Goal: Information Seeking & Learning: Learn about a topic

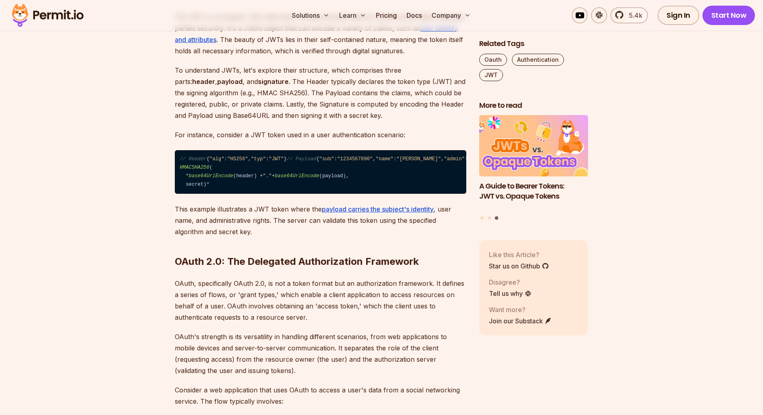
scroll to position [638, 0]
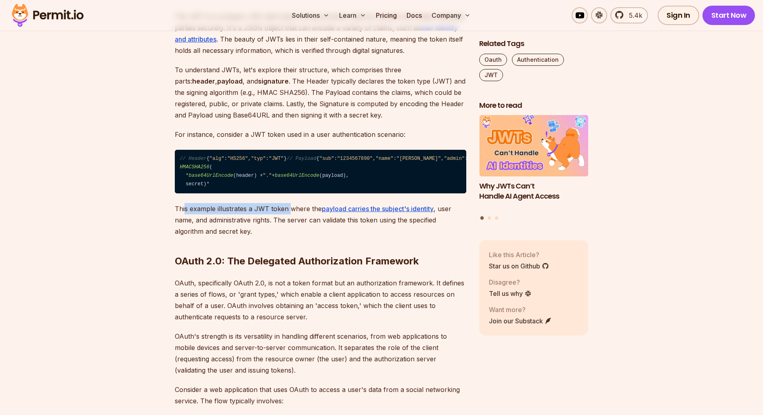
drag, startPoint x: 185, startPoint y: 311, endPoint x: 289, endPoint y: 311, distance: 104.2
click at [289, 237] on p "This example illustrates a JWT token where the payload carries the subject's id…" at bounding box center [321, 220] width 292 height 34
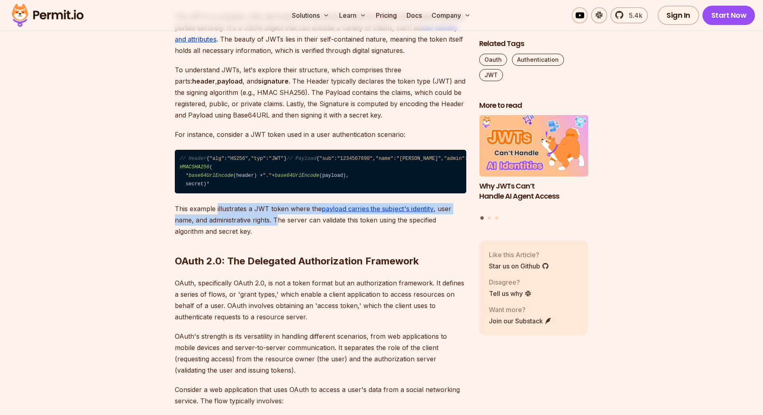
drag, startPoint x: 279, startPoint y: 323, endPoint x: 217, endPoint y: 311, distance: 63.4
click at [217, 237] on p "This example illustrates a JWT token where the payload carries the subject's id…" at bounding box center [321, 220] width 292 height 34
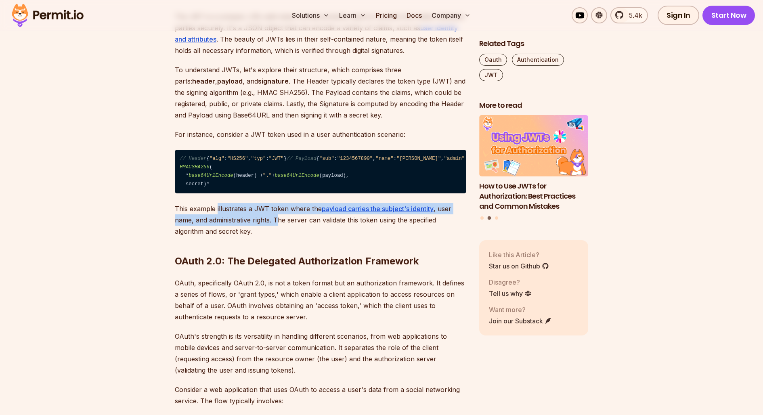
click at [262, 237] on p "This example illustrates a JWT token where the payload carries the subject's id…" at bounding box center [321, 220] width 292 height 34
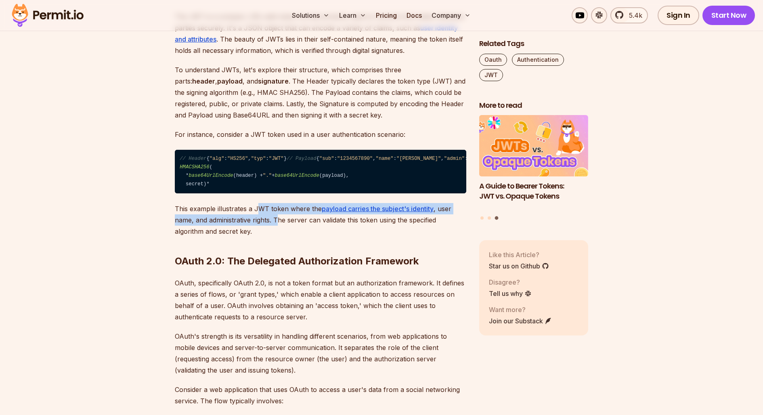
drag, startPoint x: 258, startPoint y: 308, endPoint x: 279, endPoint y: 322, distance: 26.0
click at [279, 237] on p "This example illustrates a JWT token where the payload carries the subject's id…" at bounding box center [321, 220] width 292 height 34
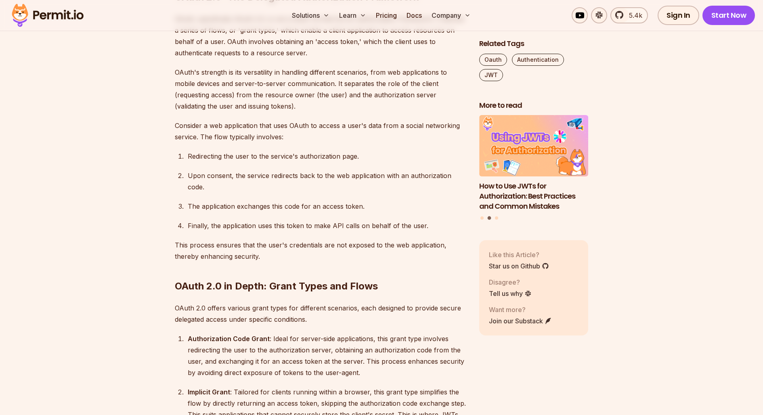
scroll to position [915, 0]
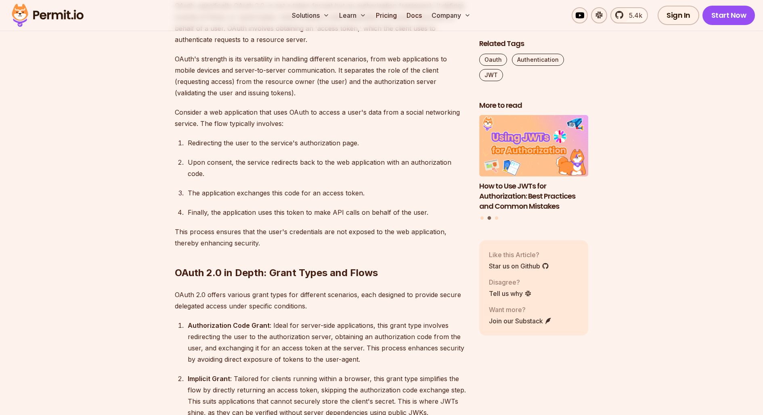
drag, startPoint x: 234, startPoint y: 81, endPoint x: 363, endPoint y: 87, distance: 129.4
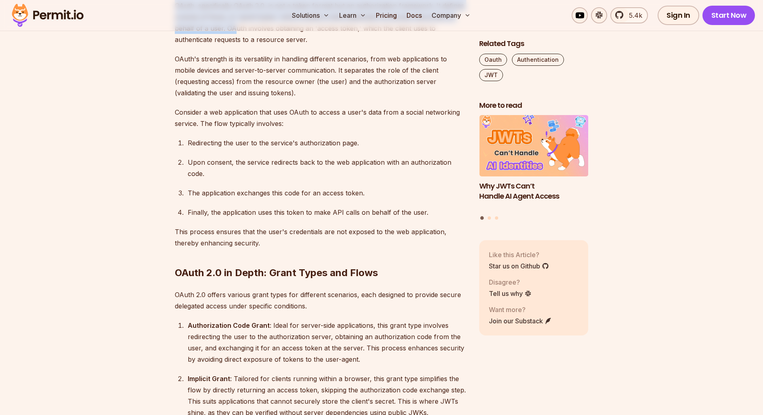
drag, startPoint x: 175, startPoint y: 105, endPoint x: 215, endPoint y: 127, distance: 45.2
click at [215, 45] on p "OAuth, specifically OAuth 2.0, is not a token format but an authorization frame…" at bounding box center [321, 22] width 292 height 45
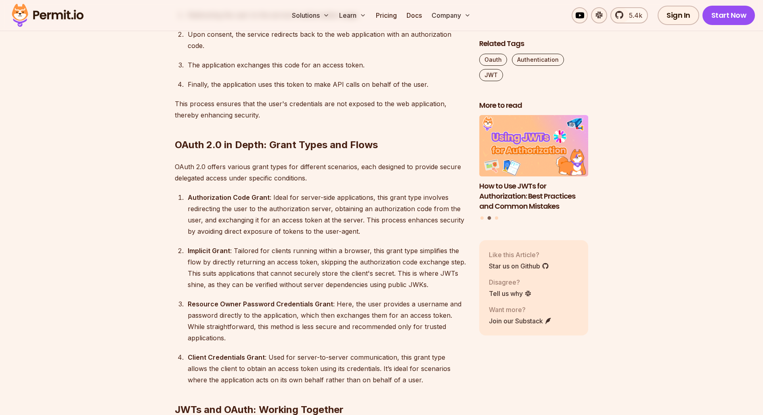
scroll to position [1043, 0]
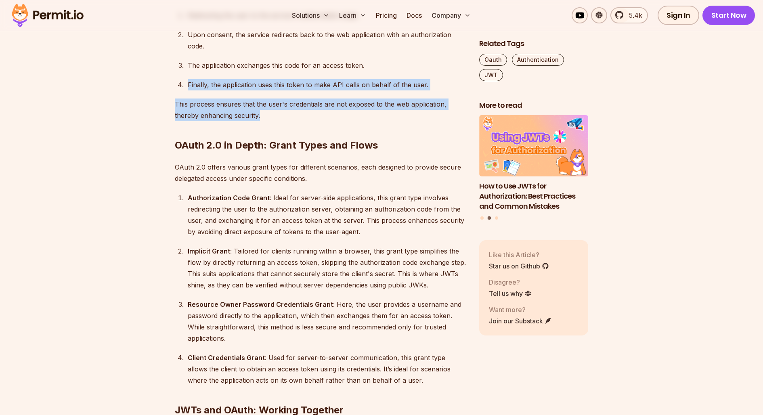
drag, startPoint x: 188, startPoint y: 181, endPoint x: 306, endPoint y: 214, distance: 123.0
click at [306, 214] on div "Introduction In recent years, two prominent technologies have become widely use…" at bounding box center [321, 384] width 292 height 1815
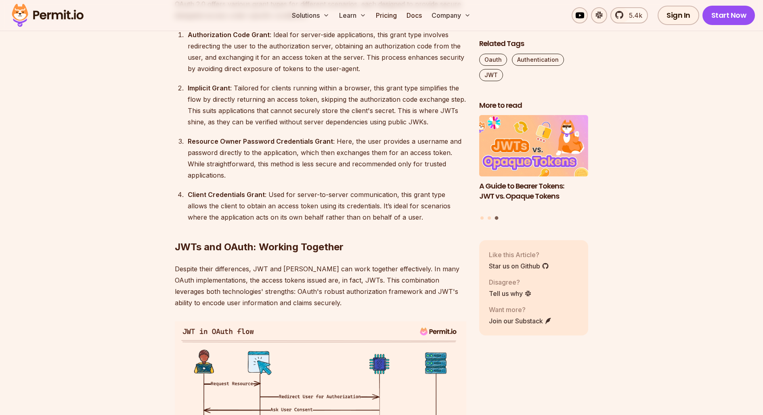
scroll to position [1178, 0]
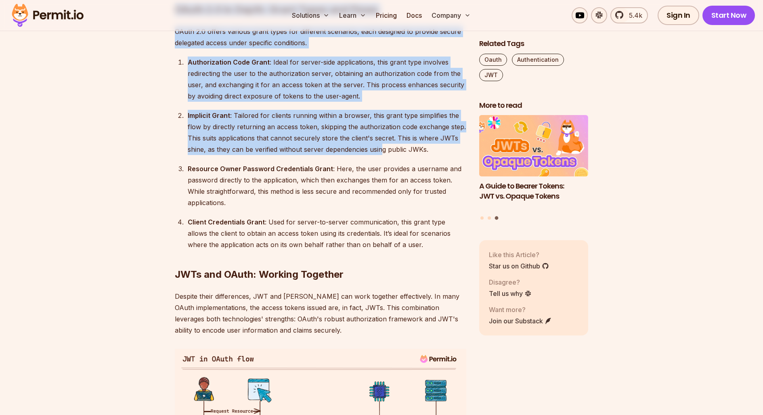
drag, startPoint x: 176, startPoint y: 110, endPoint x: 383, endPoint y: 256, distance: 253.2
click at [383, 256] on section "Table of Contents Introduction In recent years, two prominent technologies have…" at bounding box center [381, 311] width 763 height 2024
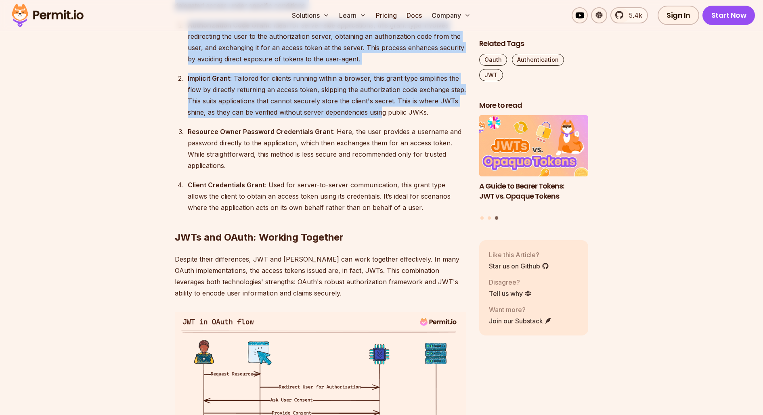
scroll to position [1221, 0]
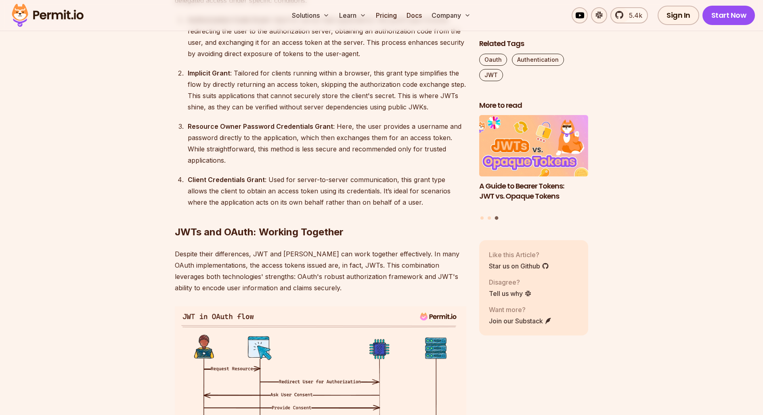
click at [355, 166] on div "Resource Owner Password Credentials Grant : Here, the user provides a username …" at bounding box center [327, 143] width 279 height 45
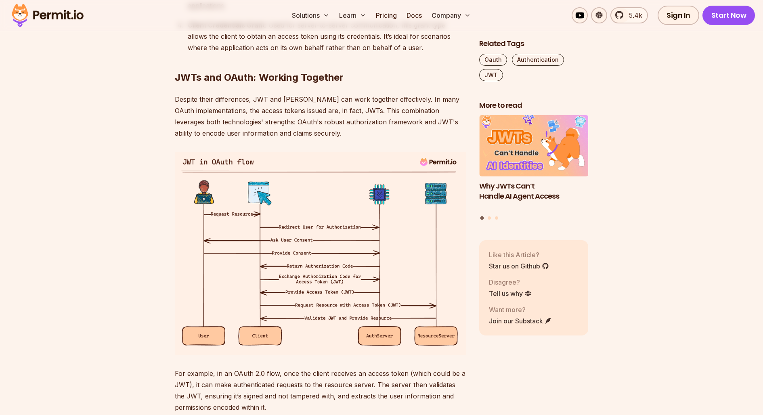
scroll to position [1376, 0]
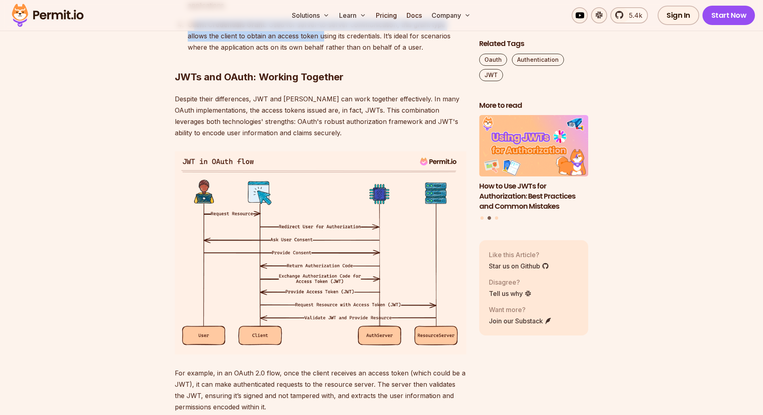
drag, startPoint x: 195, startPoint y: 129, endPoint x: 302, endPoint y: 133, distance: 107.1
click at [302, 53] on div "Client Credentials Grant : Used for server-to-server communication, this grant …" at bounding box center [327, 36] width 279 height 34
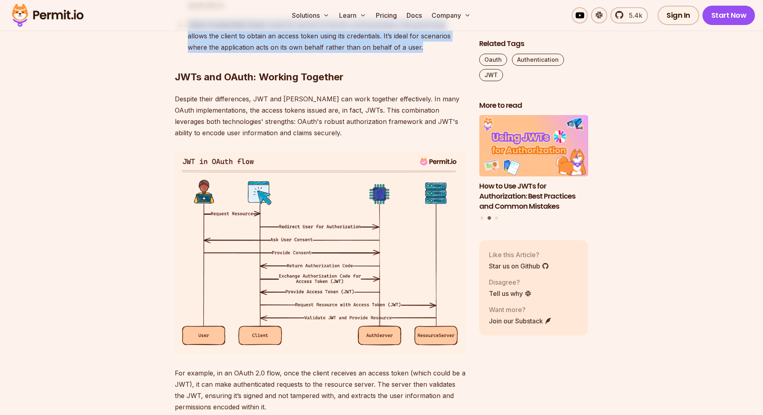
drag, startPoint x: 380, startPoint y: 143, endPoint x: 189, endPoint y: 124, distance: 192.8
click at [189, 124] on div "Introduction In recent years, two prominent technologies have become widely use…" at bounding box center [321, 50] width 292 height 1815
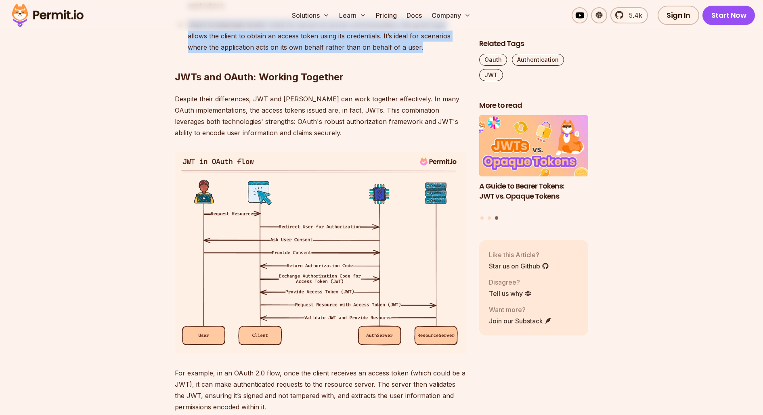
click at [408, 84] on h2 "JWTs and OAuth: Working Together" at bounding box center [321, 60] width 292 height 45
drag, startPoint x: 424, startPoint y: 163, endPoint x: 195, endPoint y: 121, distance: 232.0
click at [196, 122] on div "Introduction In recent years, two prominent technologies have become widely use…" at bounding box center [321, 50] width 292 height 1815
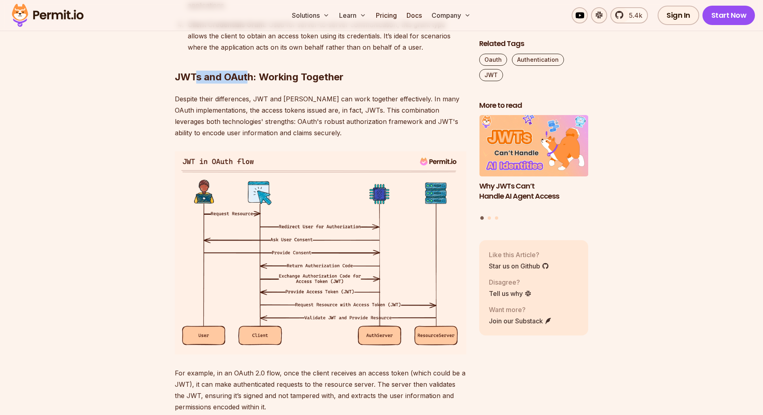
drag, startPoint x: 198, startPoint y: 180, endPoint x: 249, endPoint y: 178, distance: 50.9
click at [249, 83] on strong "JWTs and OAuth: Working Together" at bounding box center [259, 77] width 169 height 12
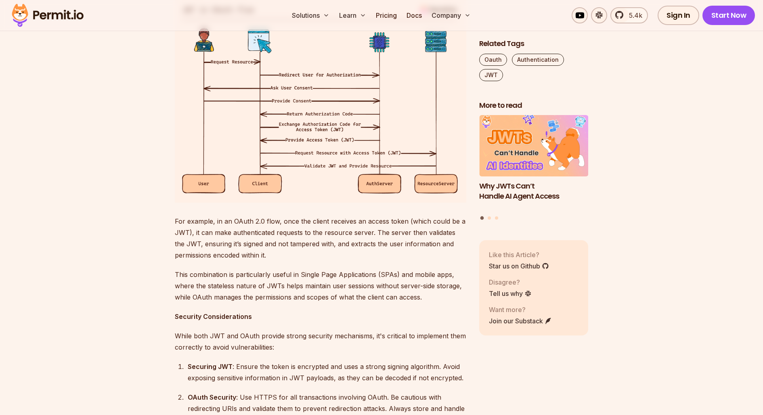
scroll to position [1528, 0]
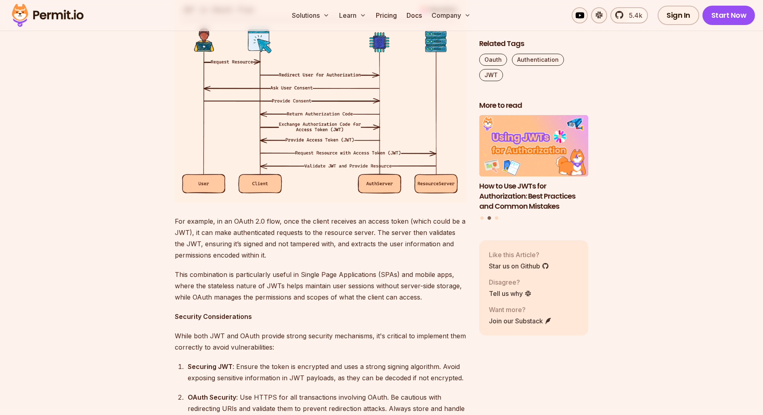
drag, startPoint x: 226, startPoint y: 46, endPoint x: 363, endPoint y: 61, distance: 137.7
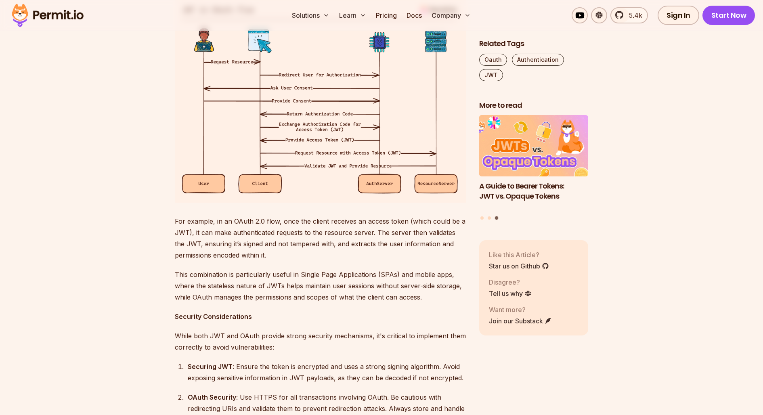
drag, startPoint x: 368, startPoint y: 57, endPoint x: 268, endPoint y: 84, distance: 103.7
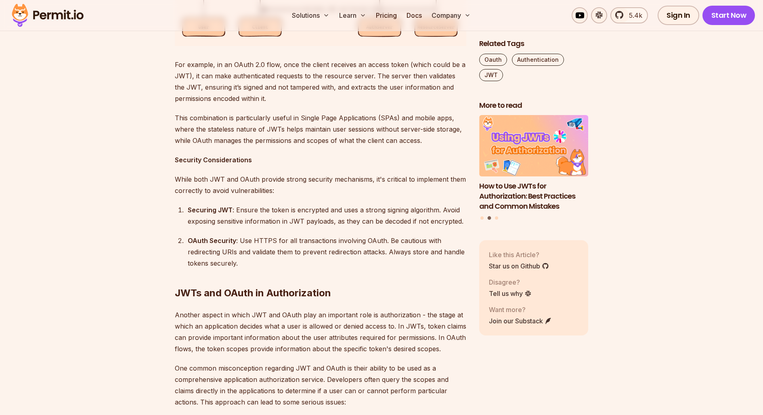
scroll to position [1573, 0]
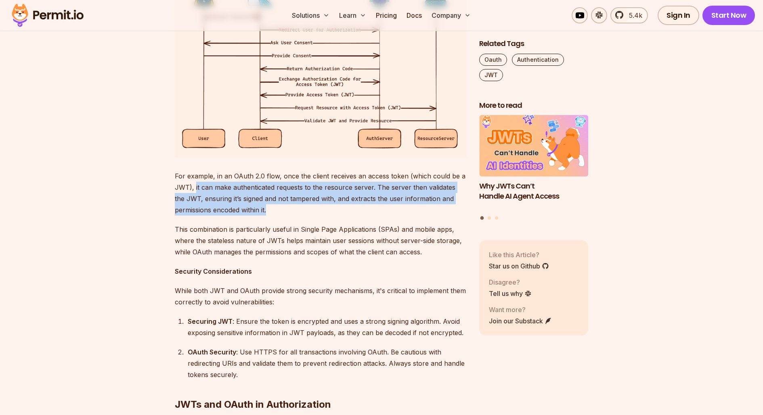
drag, startPoint x: 197, startPoint y: 288, endPoint x: 274, endPoint y: 315, distance: 82.0
click at [274, 216] on p "For example, in an OAuth 2.0 flow, once the client receives an access token (wh…" at bounding box center [321, 192] width 292 height 45
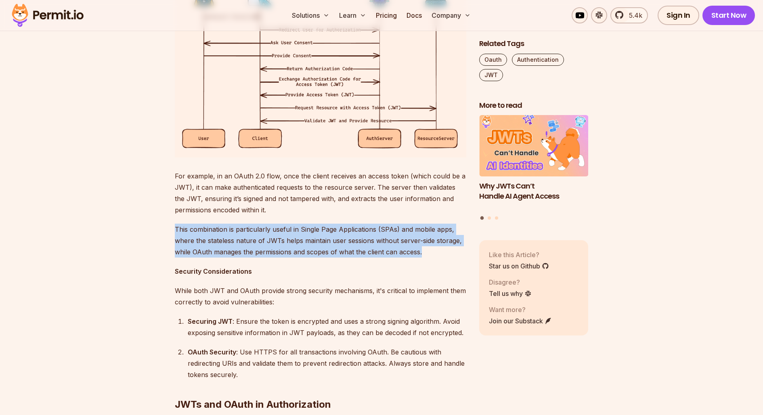
drag, startPoint x: 315, startPoint y: 362, endPoint x: 169, endPoint y: 324, distance: 150.3
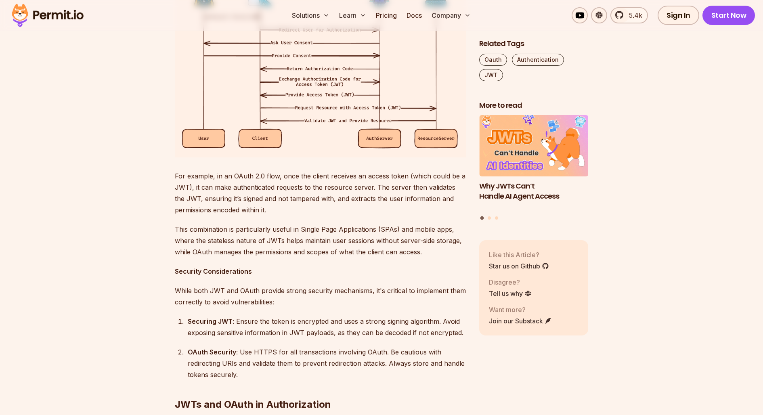
drag, startPoint x: 261, startPoint y: 336, endPoint x: 284, endPoint y: 339, distance: 23.3
click at [261, 258] on p "This combination is particularly useful in Single Page Applications (SPAs) and …" at bounding box center [321, 241] width 292 height 34
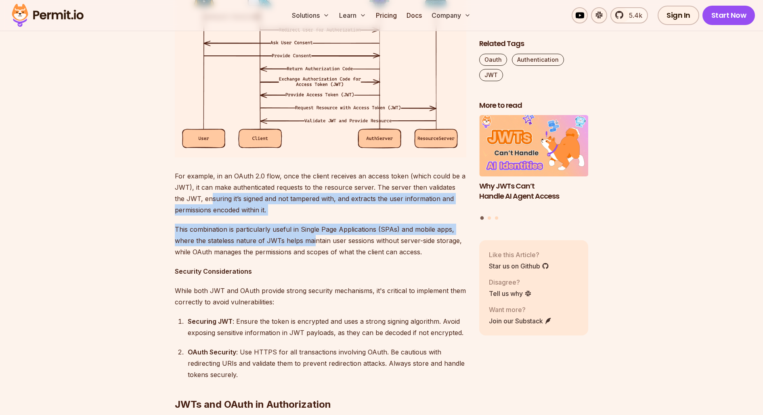
drag, startPoint x: 313, startPoint y: 342, endPoint x: 200, endPoint y: 305, distance: 118.1
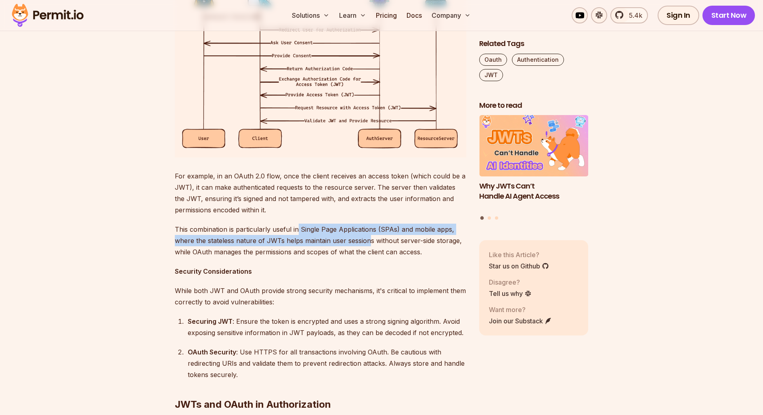
drag, startPoint x: 367, startPoint y: 346, endPoint x: 298, endPoint y: 329, distance: 71.5
click at [298, 258] on p "This combination is particularly useful in Single Page Applications (SPAs) and …" at bounding box center [321, 241] width 292 height 34
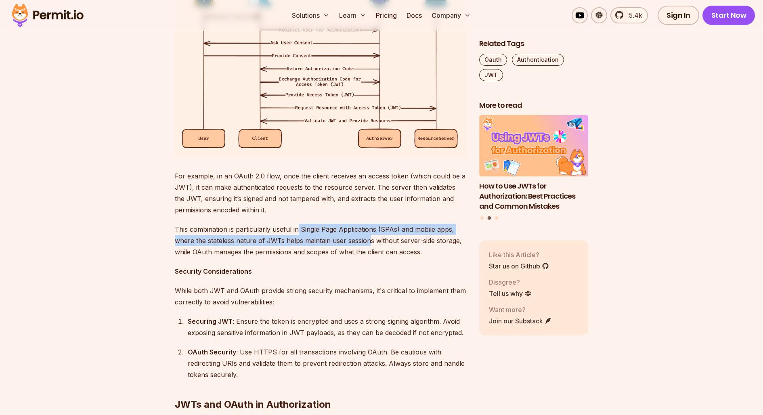
click at [228, 258] on p "This combination is particularly useful in Single Page Applications (SPAs) and …" at bounding box center [321, 241] width 292 height 34
drag, startPoint x: 275, startPoint y: 347, endPoint x: 378, endPoint y: 345, distance: 102.6
click at [378, 258] on p "This combination is particularly useful in Single Page Applications (SPAs) and …" at bounding box center [321, 241] width 292 height 34
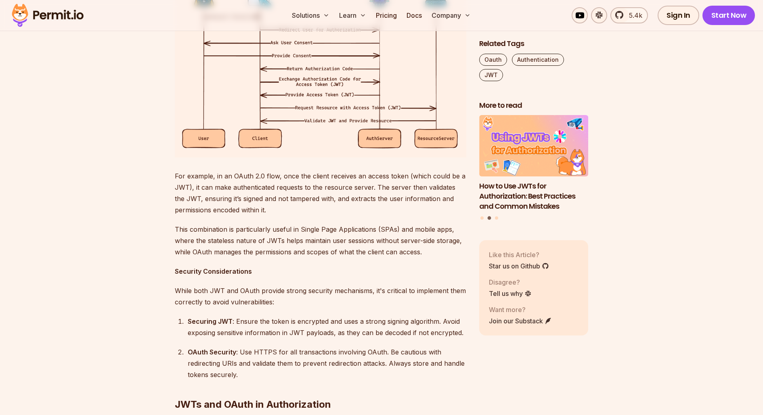
click at [379, 258] on p "This combination is particularly useful in Single Page Applications (SPAs) and …" at bounding box center [321, 241] width 292 height 34
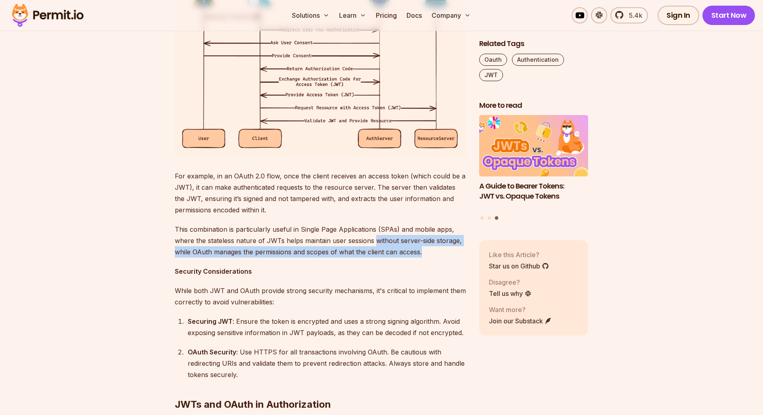
drag, startPoint x: 376, startPoint y: 344, endPoint x: 424, endPoint y: 350, distance: 48.0
click at [424, 258] on p "This combination is particularly useful in Single Page Applications (SPAs) and …" at bounding box center [321, 241] width 292 height 34
click at [426, 258] on p "This combination is particularly useful in Single Page Applications (SPAs) and …" at bounding box center [321, 241] width 292 height 34
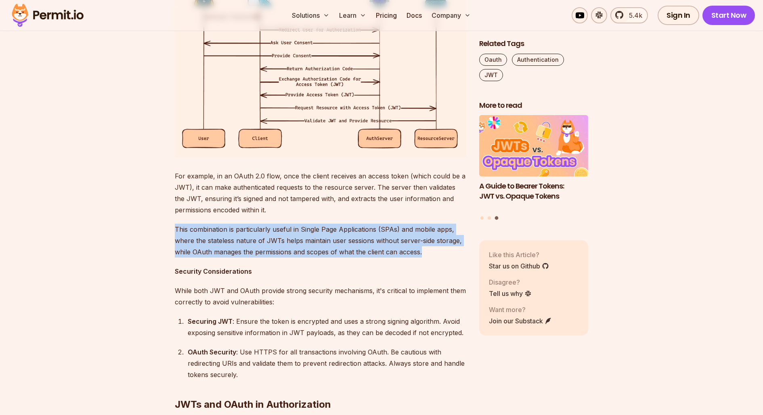
drag, startPoint x: 429, startPoint y: 350, endPoint x: 174, endPoint y: 332, distance: 255.5
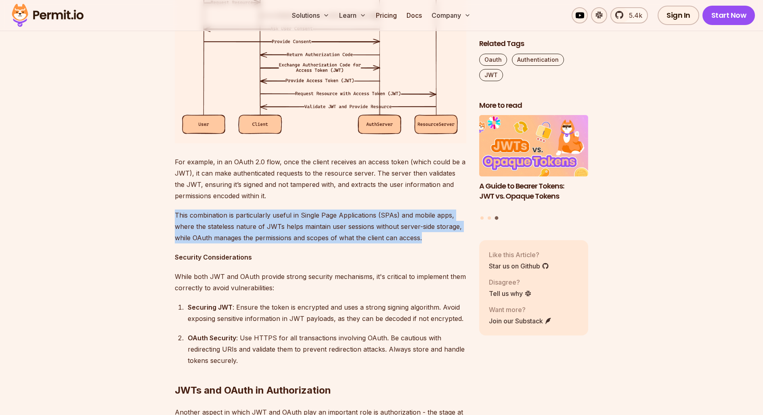
scroll to position [1587, 0]
click at [178, 243] on p "This combination is particularly useful in Single Page Applications (SPAs) and …" at bounding box center [321, 226] width 292 height 34
drag, startPoint x: 175, startPoint y: 319, endPoint x: 338, endPoint y: 346, distance: 164.8
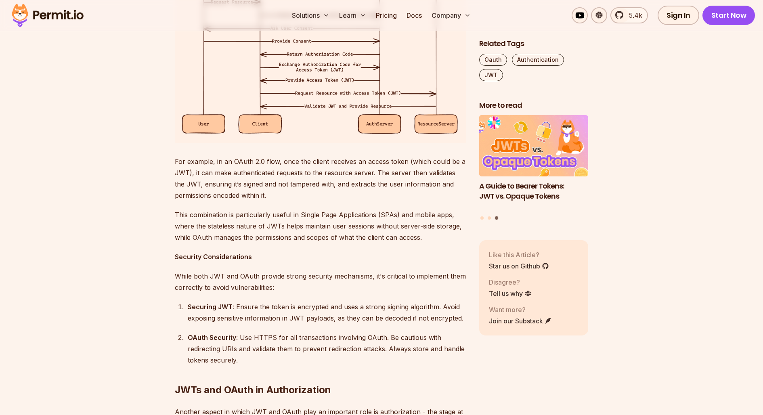
click at [344, 243] on p "This combination is particularly useful in Single Page Applications (SPAs) and …" at bounding box center [321, 226] width 292 height 34
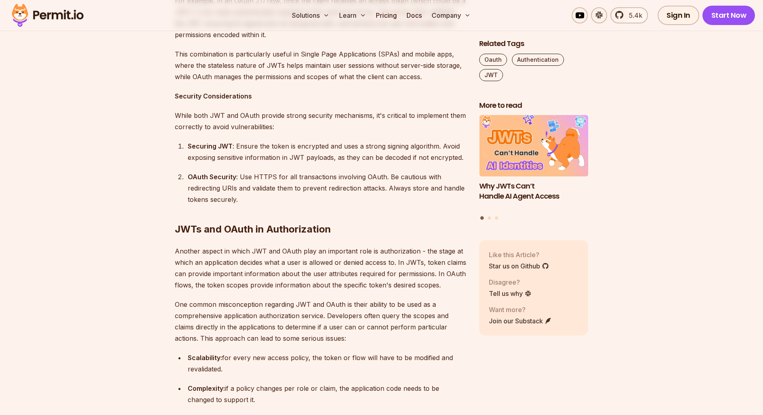
scroll to position [1761, 0]
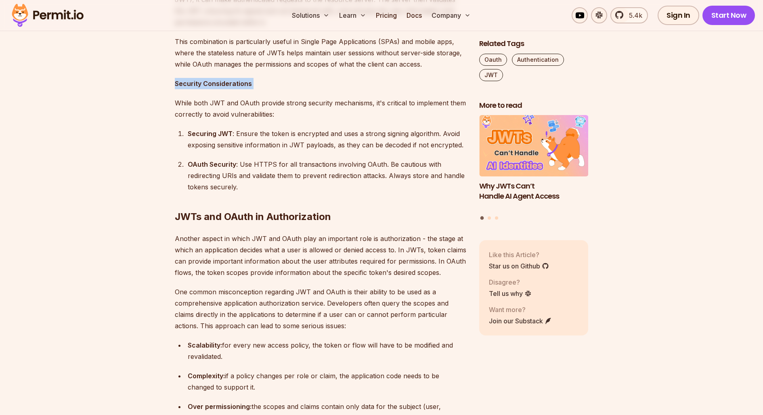
drag, startPoint x: 168, startPoint y: 200, endPoint x: 170, endPoint y: 186, distance: 14.3
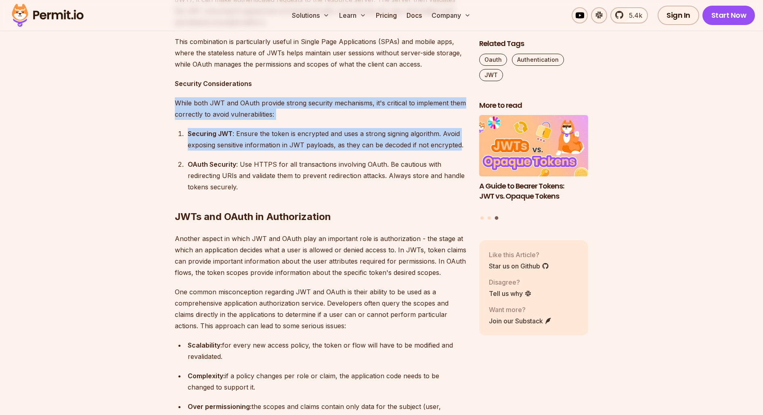
drag, startPoint x: 173, startPoint y: 203, endPoint x: 461, endPoint y: 248, distance: 291.3
click at [457, 151] on div "Securing JWT : Ensure the token is encrypted and uses a strong signing algorith…" at bounding box center [327, 139] width 279 height 23
drag, startPoint x: 461, startPoint y: 248, endPoint x: 174, endPoint y: 210, distance: 289.2
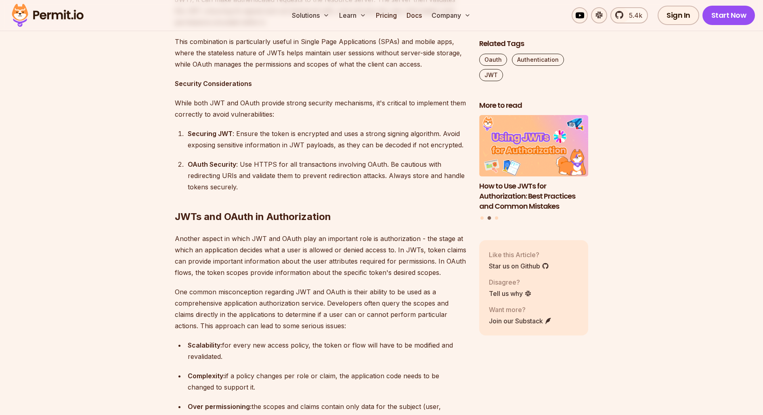
click at [196, 168] on strong "OAuth Security" at bounding box center [212, 164] width 48 height 8
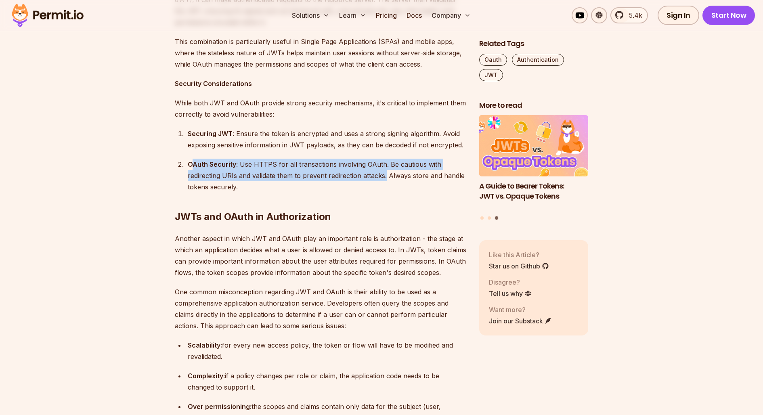
drag, startPoint x: 192, startPoint y: 265, endPoint x: 385, endPoint y: 277, distance: 193.4
click at [385, 193] on div "OAuth Security : Use HTTPS for all transactions involving OAuth. Be cautious wi…" at bounding box center [327, 176] width 279 height 34
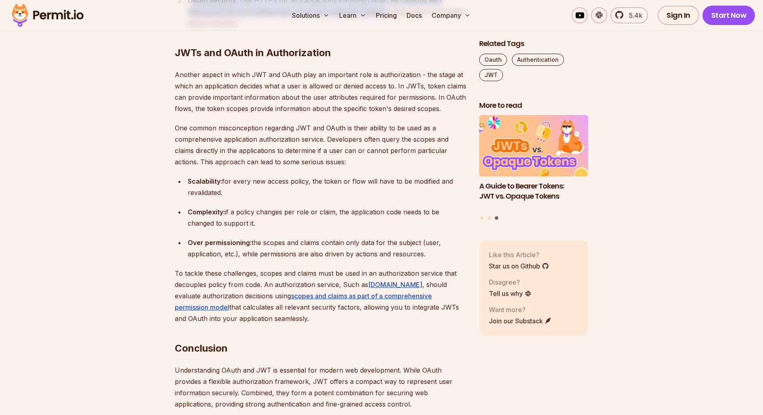
scroll to position [1931, 0]
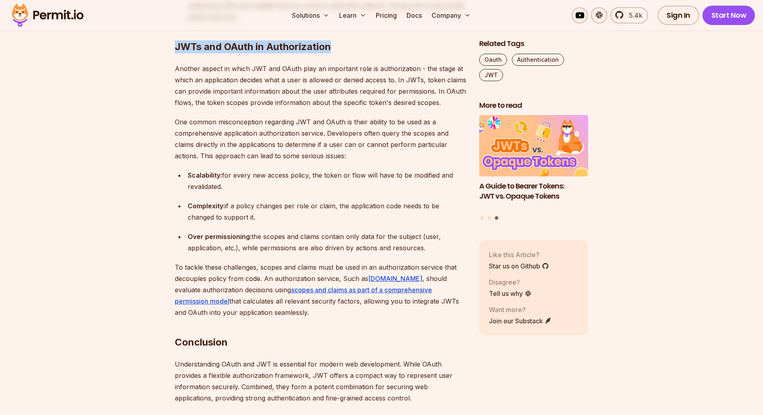
drag, startPoint x: 178, startPoint y: 144, endPoint x: 331, endPoint y: 143, distance: 153.5
click at [331, 53] on h2 "JWTs and OAuth in Authorization" at bounding box center [321, 30] width 292 height 45
click at [337, 53] on h2 "JWTs and OAuth in Authorization" at bounding box center [321, 30] width 292 height 45
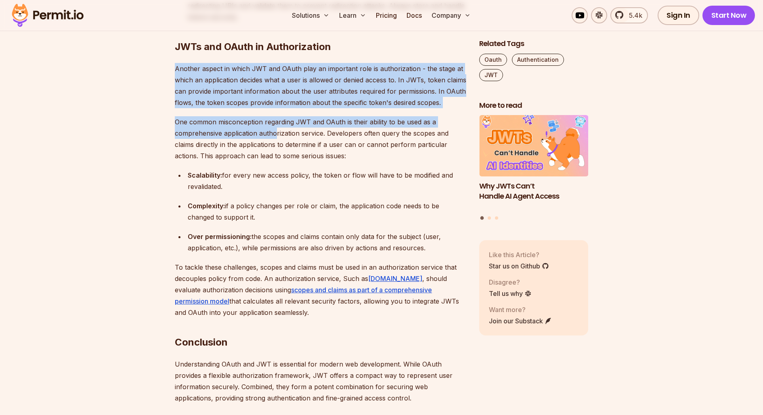
drag, startPoint x: 169, startPoint y: 174, endPoint x: 276, endPoint y: 236, distance: 123.6
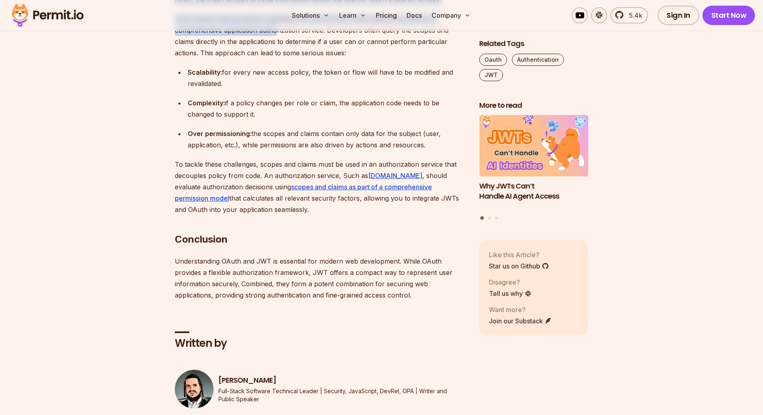
scroll to position [2032, 0]
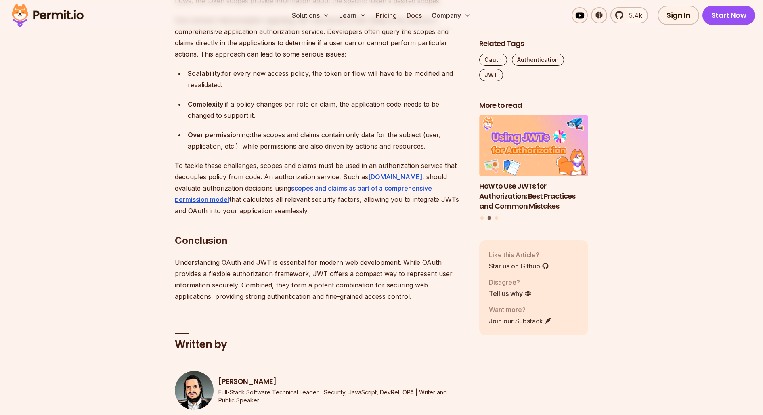
drag, startPoint x: 178, startPoint y: 70, endPoint x: 395, endPoint y: 80, distance: 216.7
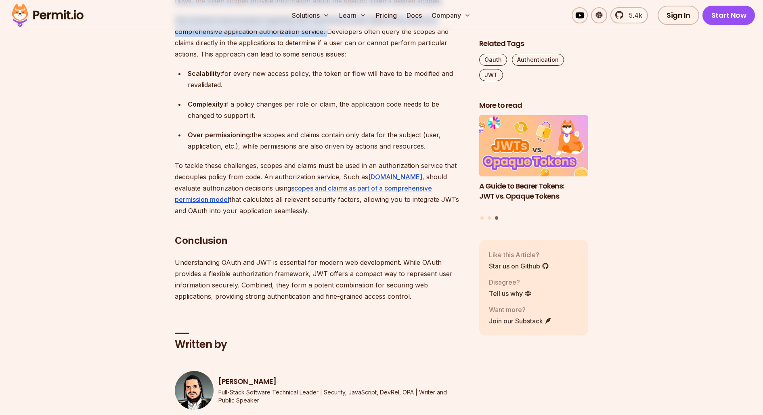
drag, startPoint x: 398, startPoint y: 80, endPoint x: 328, endPoint y: 136, distance: 90.4
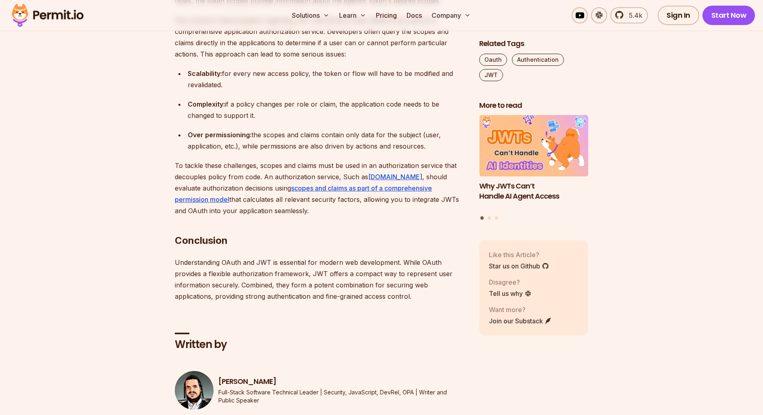
click at [409, 60] on p "One common misconception regarding JWT and OAuth is their ability to be used as…" at bounding box center [321, 37] width 292 height 45
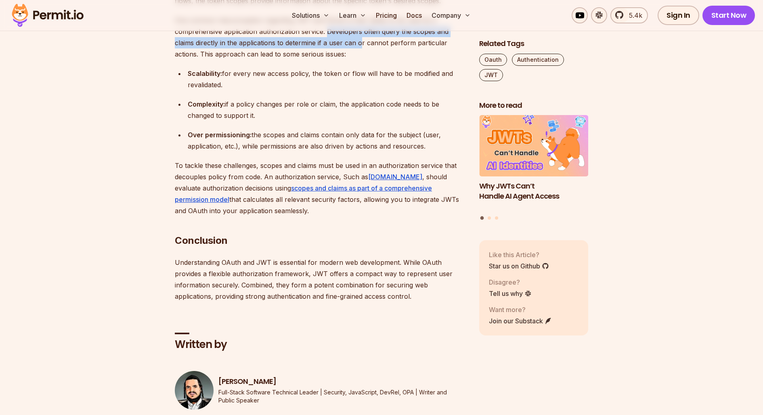
drag, startPoint x: 335, startPoint y: 133, endPoint x: 346, endPoint y: 148, distance: 19.1
click at [361, 60] on p "One common misconception regarding JWT and OAuth is their ability to be used as…" at bounding box center [321, 37] width 292 height 45
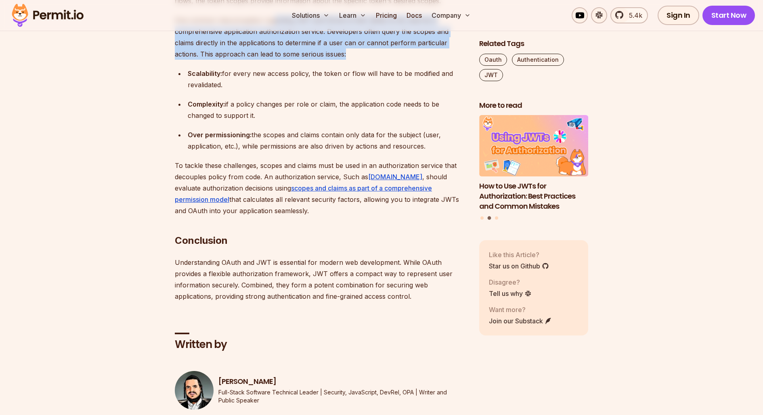
drag, startPoint x: 444, startPoint y: 151, endPoint x: 273, endPoint y: 121, distance: 174.2
click at [273, 60] on p "One common misconception regarding JWT and OAuth is their ability to be used as…" at bounding box center [321, 37] width 292 height 45
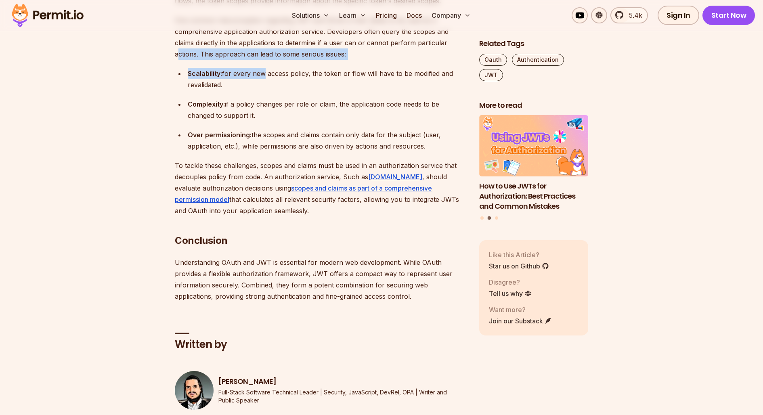
drag, startPoint x: 262, startPoint y: 180, endPoint x: 178, endPoint y: 153, distance: 88.5
click at [279, 90] on div "Scalability: for every new access policy, the token or flow will have to be mod…" at bounding box center [327, 79] width 279 height 23
drag, startPoint x: 309, startPoint y: 176, endPoint x: 186, endPoint y: 150, distance: 125.8
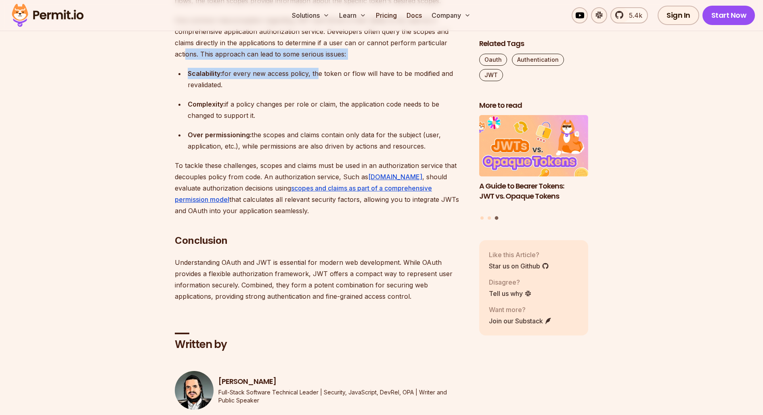
drag, startPoint x: 351, startPoint y: 182, endPoint x: 262, endPoint y: 166, distance: 90.7
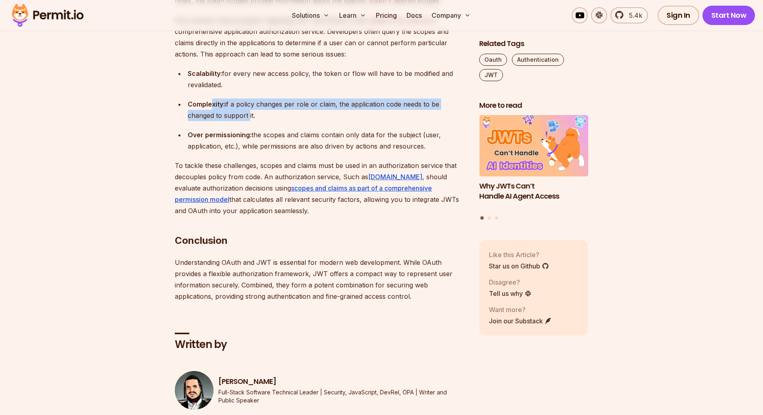
drag, startPoint x: 214, startPoint y: 205, endPoint x: 247, endPoint y: 218, distance: 34.9
click at [247, 121] on div "Complexity: if a policy changes per role or claim, the application code needs t…" at bounding box center [327, 110] width 279 height 23
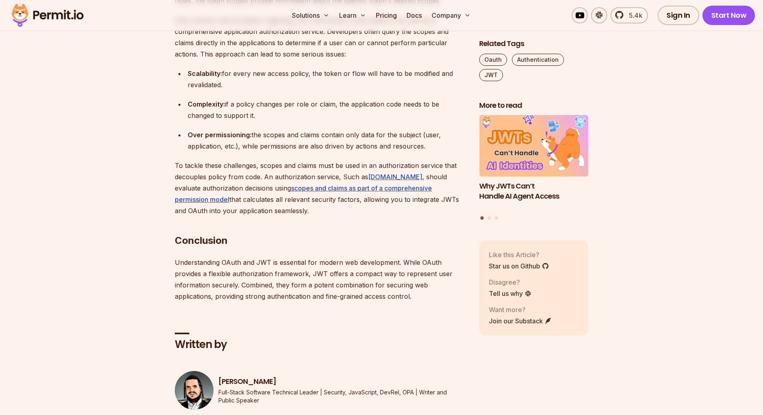
drag, startPoint x: 278, startPoint y: 218, endPoint x: 321, endPoint y: 244, distance: 50.3
click at [278, 121] on div "Complexity: if a policy changes per role or claim, the application code needs t…" at bounding box center [327, 110] width 279 height 23
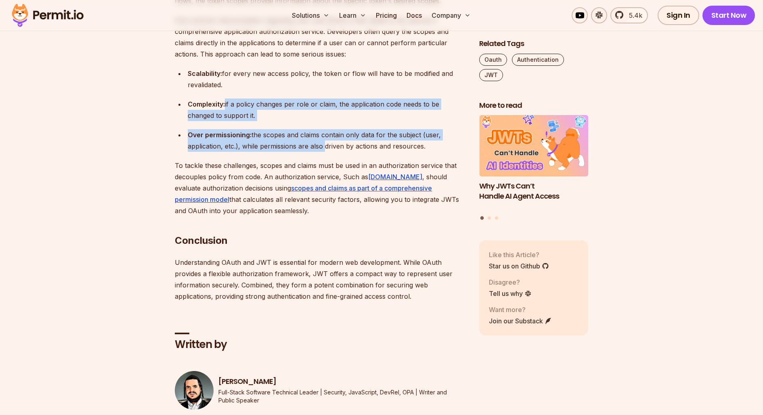
drag, startPoint x: 321, startPoint y: 244, endPoint x: 226, endPoint y: 211, distance: 100.8
click at [226, 152] on ul "Scalability: for every new access policy, the token or flow will have to be mod…" at bounding box center [321, 110] width 292 height 84
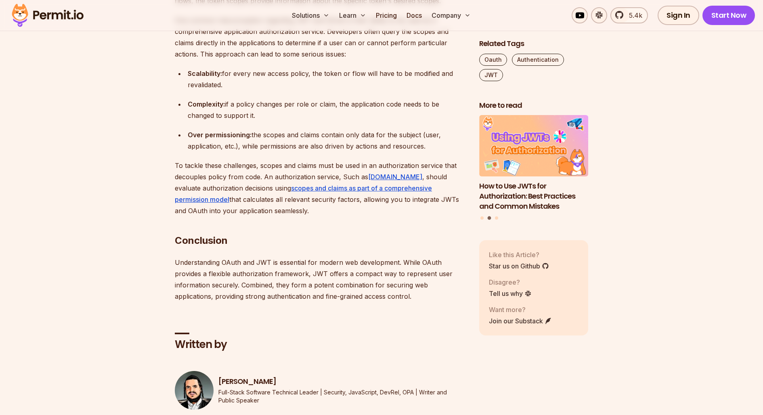
drag, startPoint x: 291, startPoint y: 241, endPoint x: 297, endPoint y: 242, distance: 5.7
click at [291, 152] on div "Over permissioning: the scopes and claims contain only data for the subject (us…" at bounding box center [327, 140] width 279 height 23
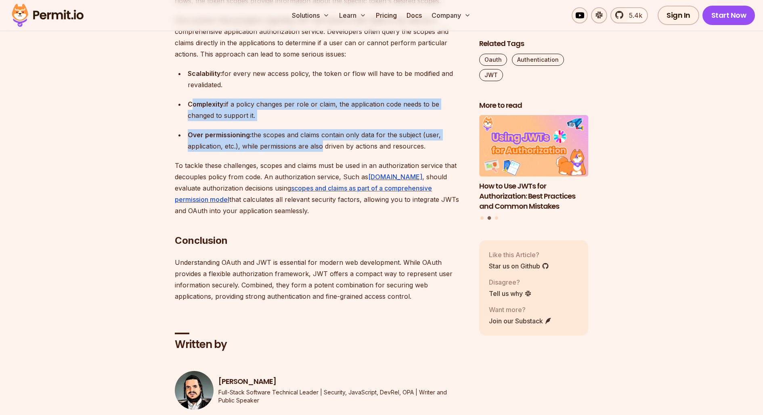
drag, startPoint x: 317, startPoint y: 244, endPoint x: 193, endPoint y: 205, distance: 130.1
click at [192, 152] on ul "Scalability: for every new access policy, the token or flow will have to be mod…" at bounding box center [321, 110] width 292 height 84
click at [314, 152] on div "Over permissioning: the scopes and claims contain only data for the subject (us…" at bounding box center [327, 140] width 279 height 23
drag, startPoint x: 353, startPoint y: 246, endPoint x: 264, endPoint y: 213, distance: 94.5
click at [264, 152] on ul "Scalability: for every new access policy, the token or flow will have to be mod…" at bounding box center [321, 110] width 292 height 84
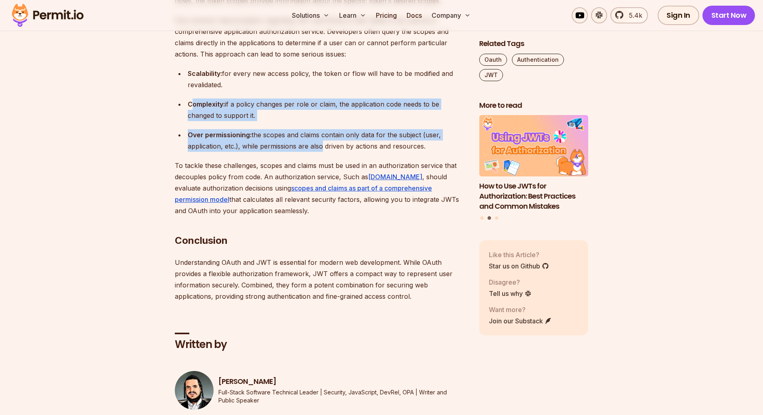
click at [345, 152] on div "Over permissioning: the scopes and claims contain only data for the subject (us…" at bounding box center [327, 140] width 279 height 23
drag, startPoint x: 369, startPoint y: 252, endPoint x: 237, endPoint y: 203, distance: 140.7
click at [237, 152] on ul "Scalability: for every new access policy, the token or flow will have to be mod…" at bounding box center [321, 110] width 292 height 84
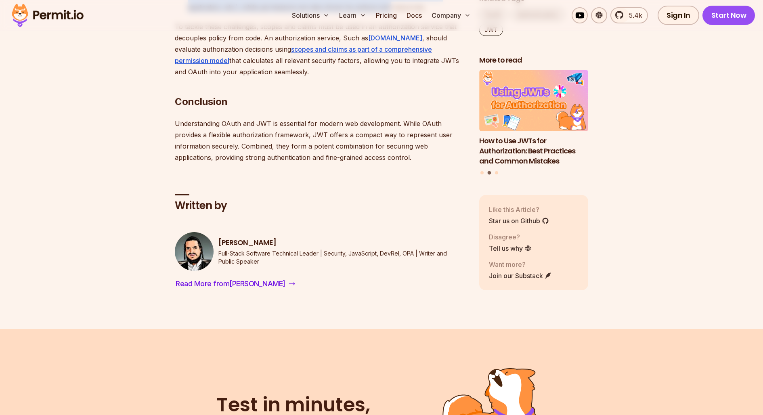
scroll to position [2222, 0]
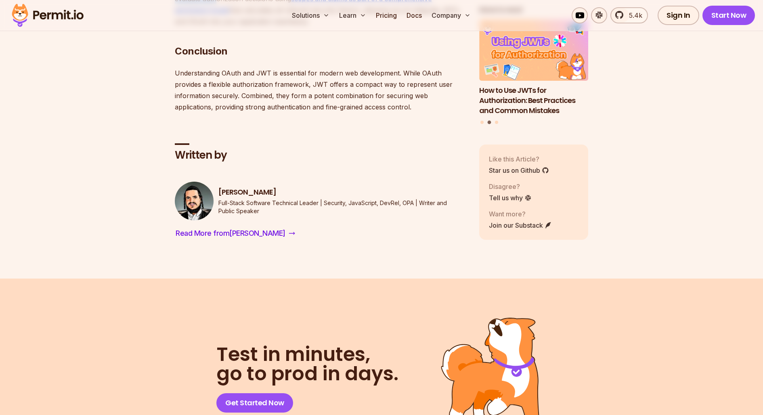
drag, startPoint x: 171, startPoint y: 77, endPoint x: 188, endPoint y: 102, distance: 30.2
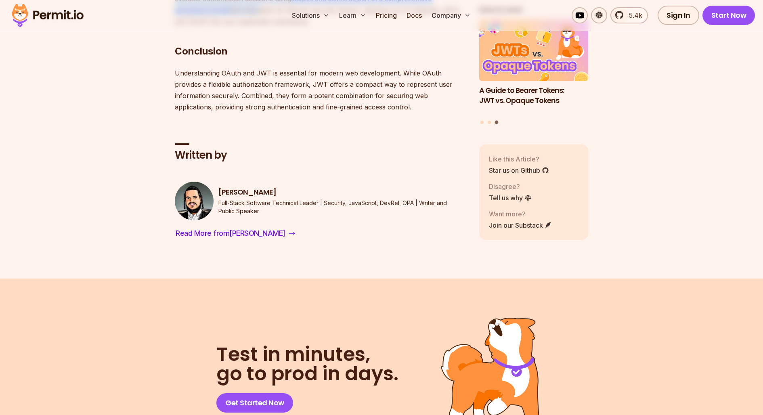
drag, startPoint x: 201, startPoint y: 116, endPoint x: 158, endPoint y: 84, distance: 53.1
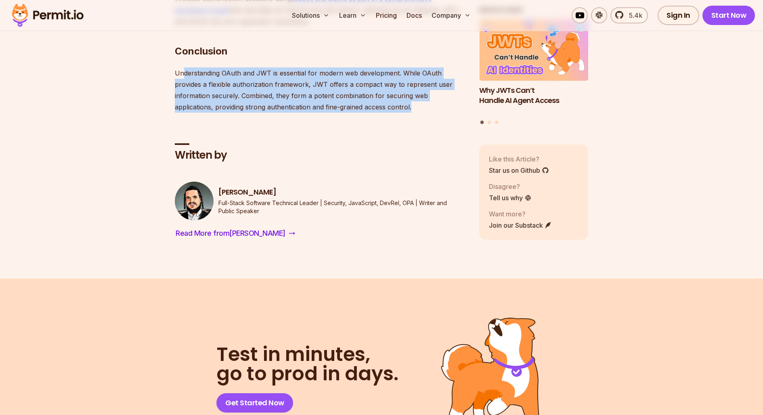
drag, startPoint x: 184, startPoint y: 169, endPoint x: 375, endPoint y: 211, distance: 195.7
click at [374, 113] on p "Understanding OAuth and JWT is essential for modern web development. While OAut…" at bounding box center [321, 89] width 292 height 45
click at [380, 113] on p "Understanding OAuth and JWT is essential for modern web development. While OAut…" at bounding box center [321, 89] width 292 height 45
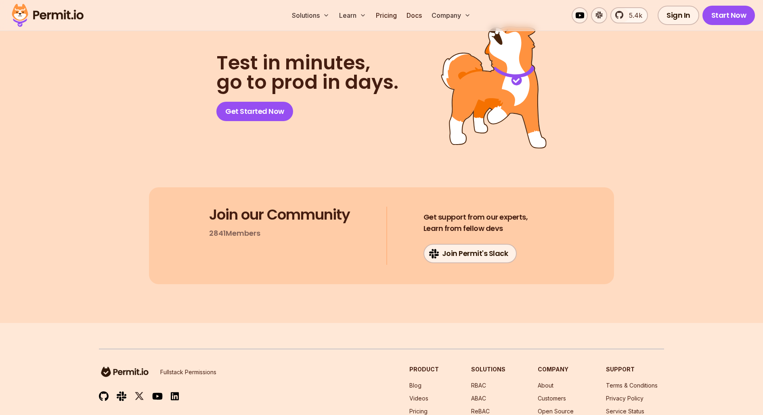
scroll to position [2405, 0]
